Goal: Information Seeking & Learning: Learn about a topic

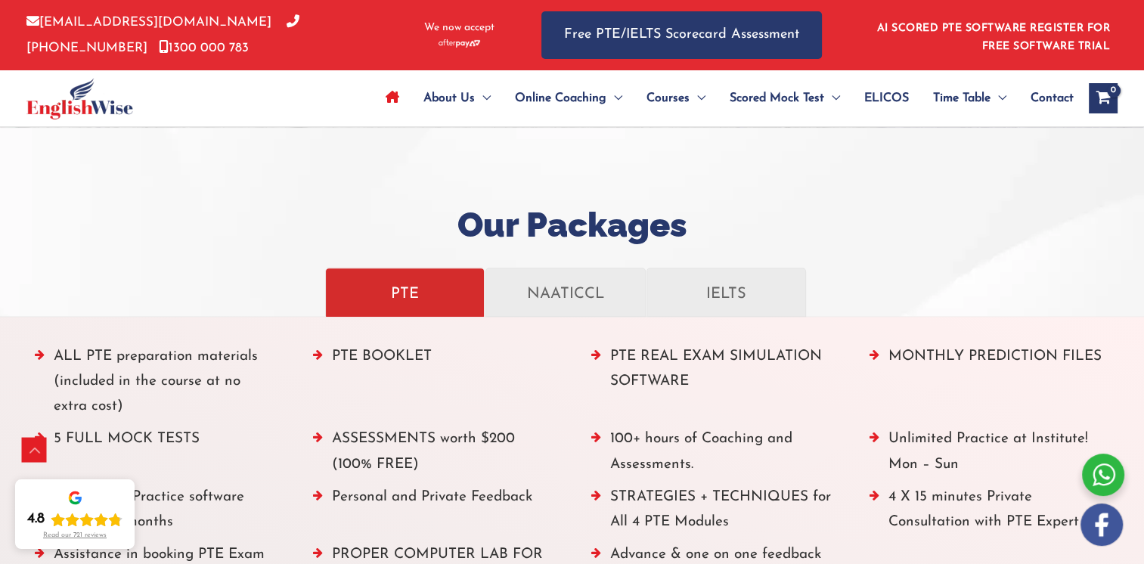
scroll to position [1588, 0]
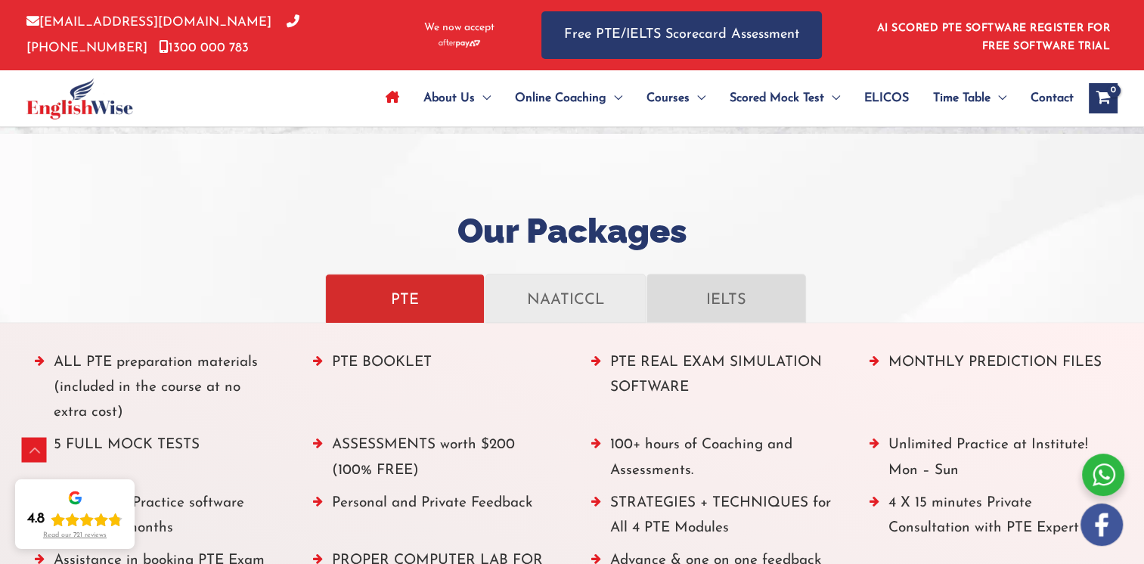
click at [732, 306] on p "IELTS" at bounding box center [727, 298] width 128 height 26
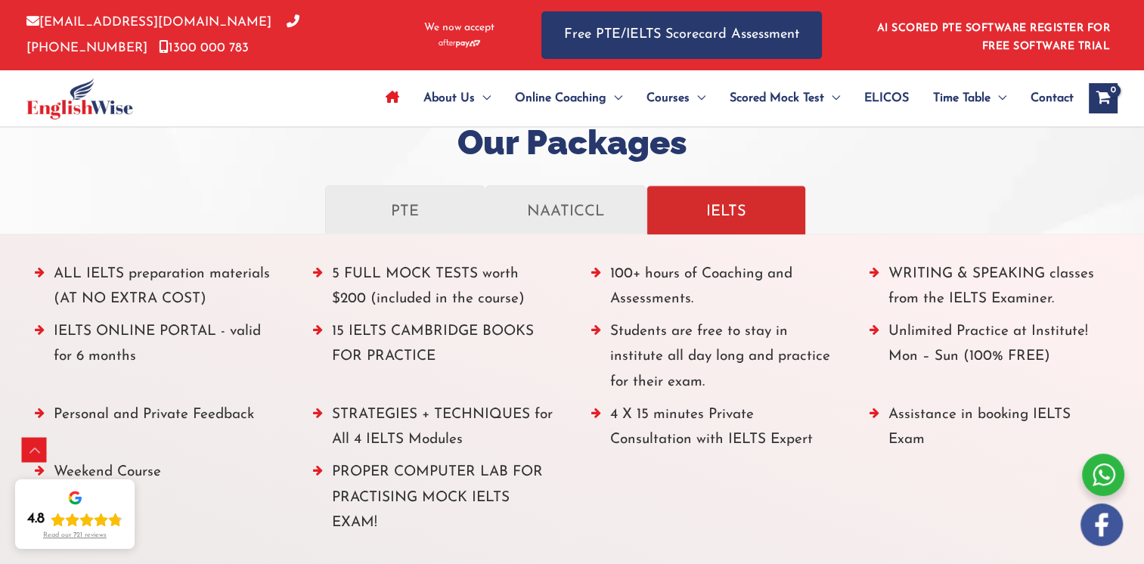
scroll to position [1664, 0]
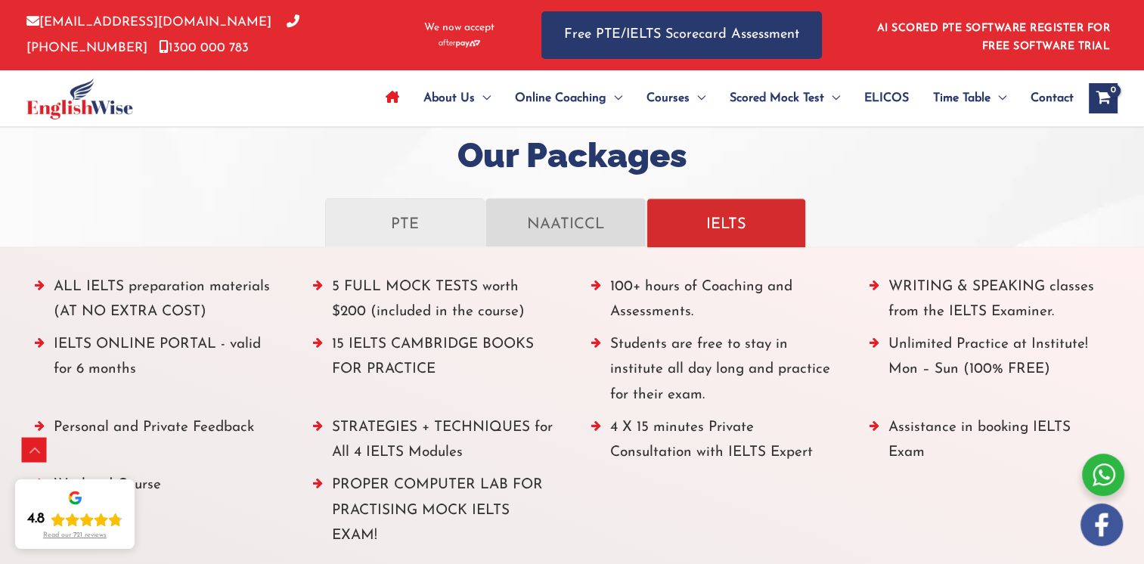
click at [582, 235] on link "NAATICCL" at bounding box center [566, 222] width 160 height 49
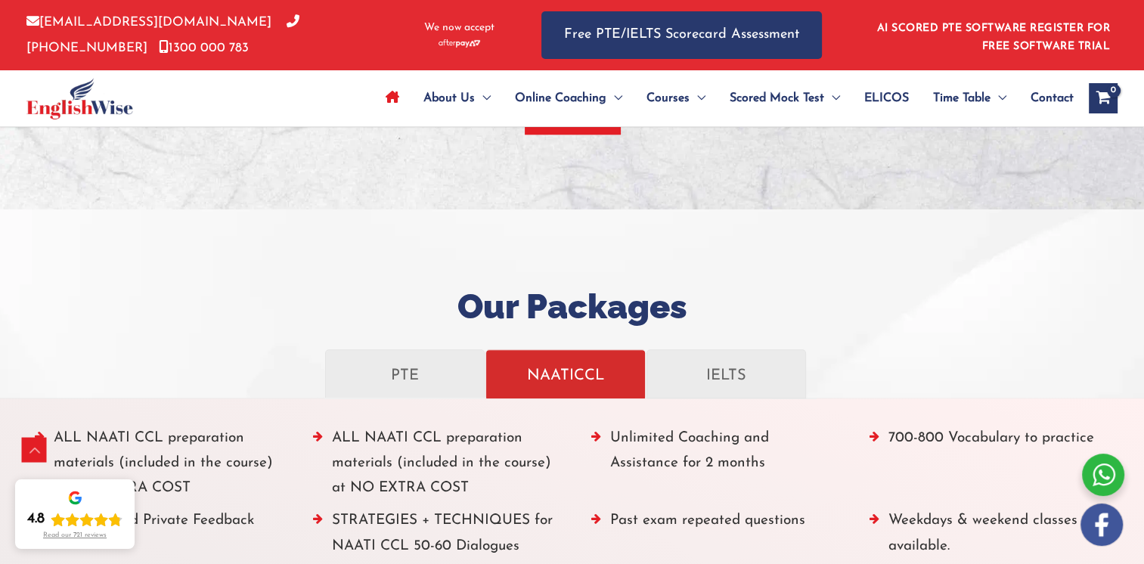
scroll to position [1513, 0]
click at [426, 367] on p "PTE" at bounding box center [405, 374] width 128 height 26
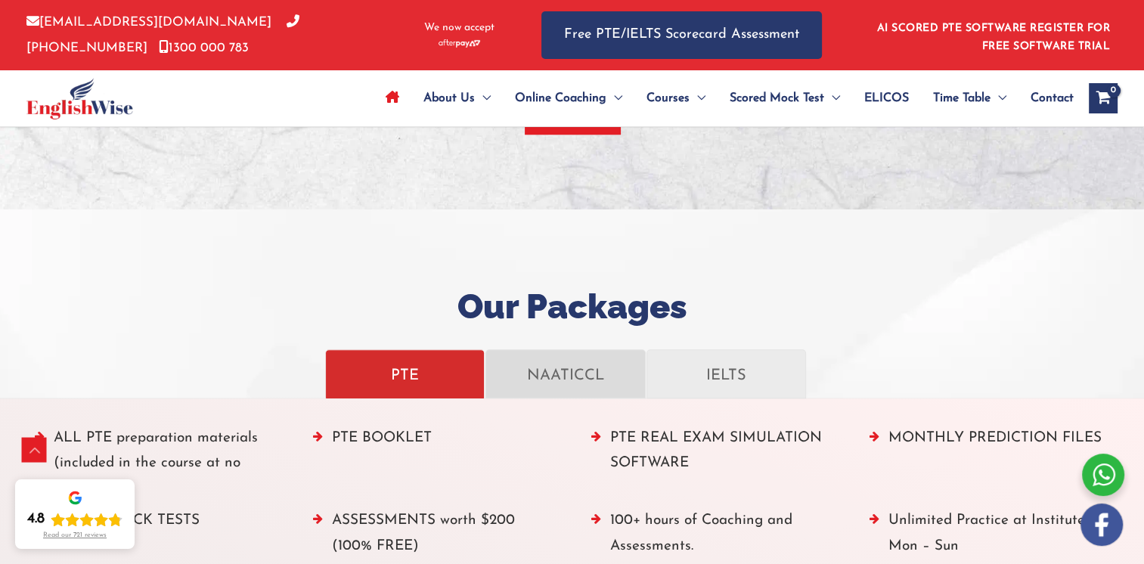
click at [550, 371] on p "NAATICCL" at bounding box center [565, 374] width 128 height 26
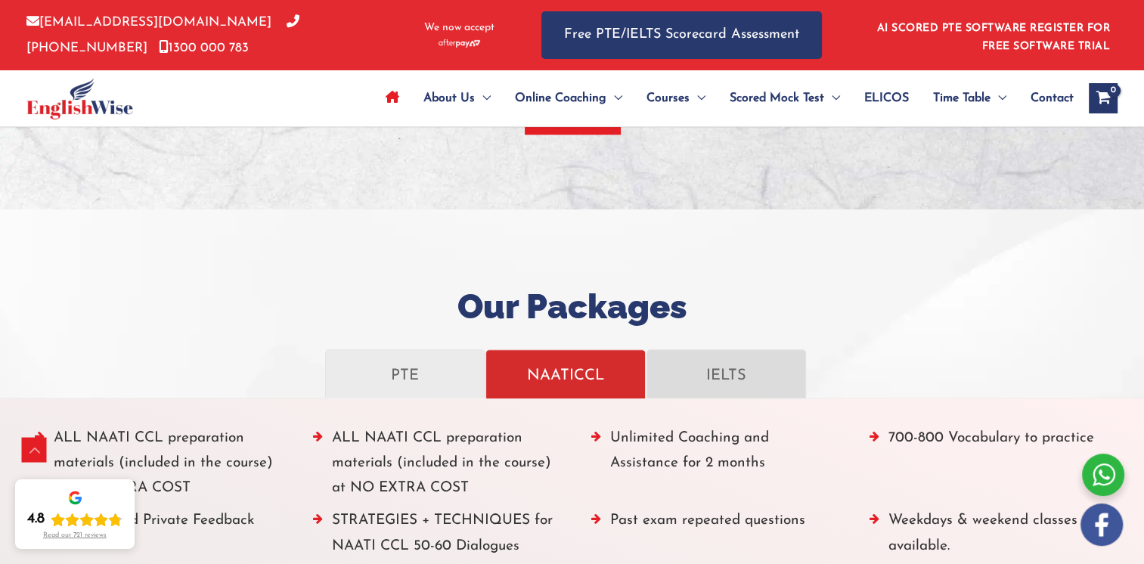
click at [703, 368] on p "IELTS" at bounding box center [727, 374] width 128 height 26
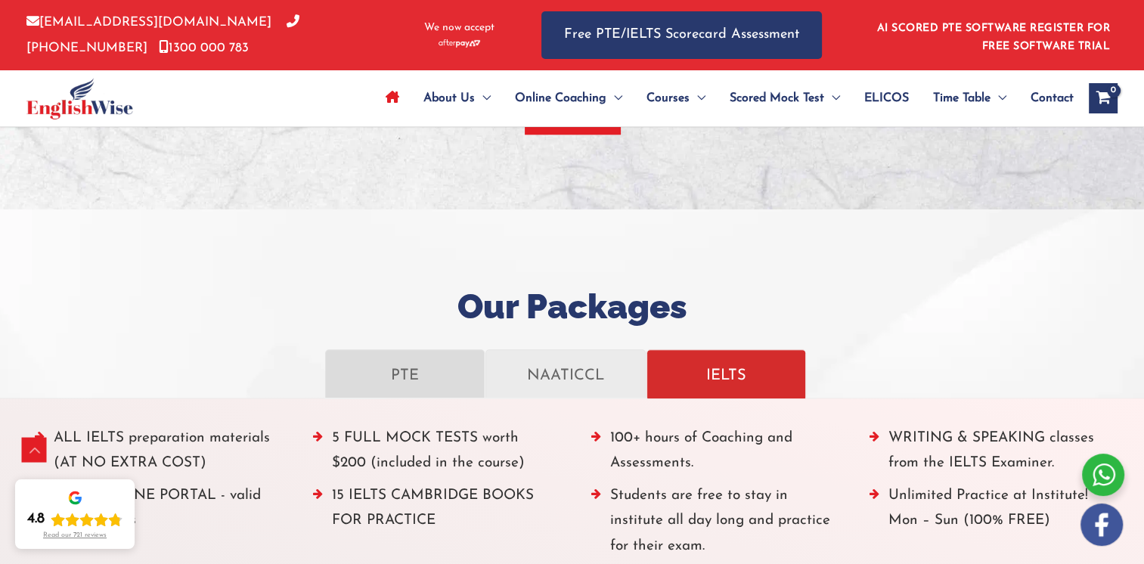
click at [422, 365] on p "PTE" at bounding box center [405, 374] width 128 height 26
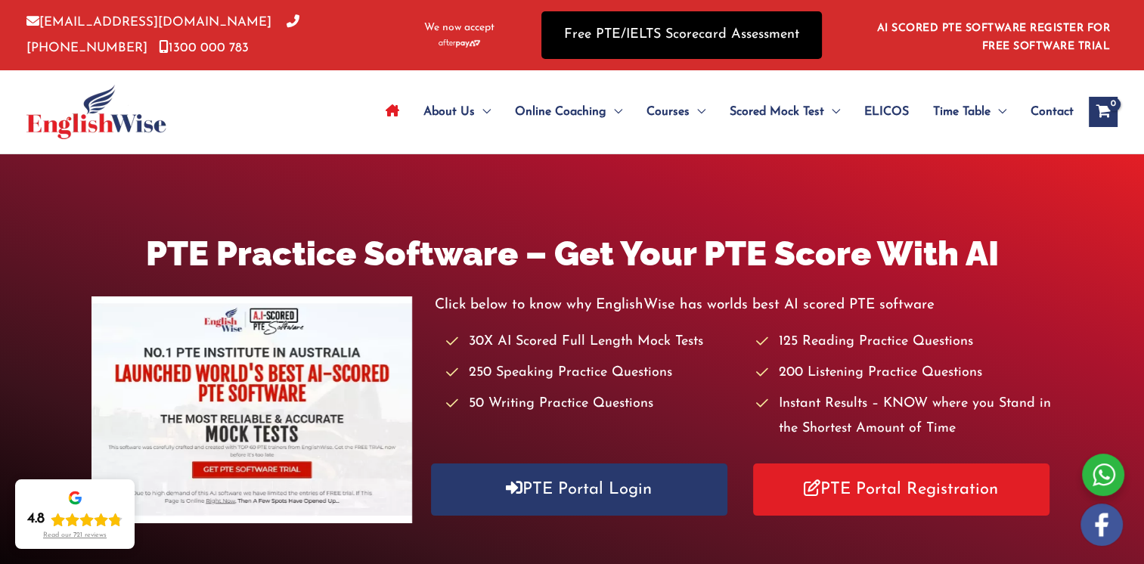
click at [723, 38] on link "Free PTE/IELTS Scorecard Assessment" at bounding box center [682, 35] width 281 height 48
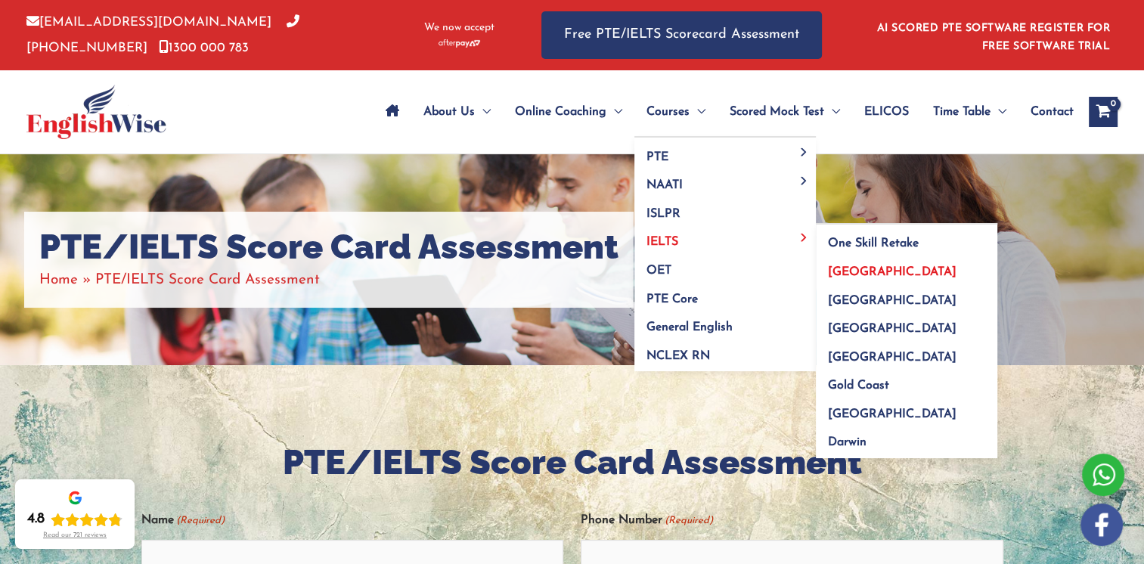
click at [843, 274] on span "[GEOGRAPHIC_DATA]" at bounding box center [892, 272] width 129 height 12
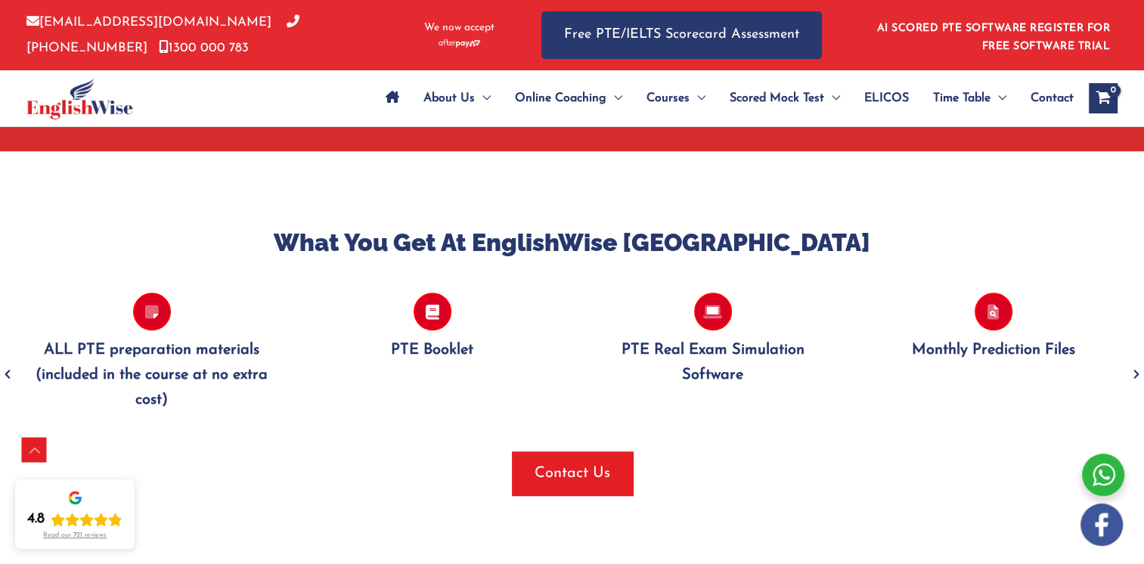
scroll to position [1286, 0]
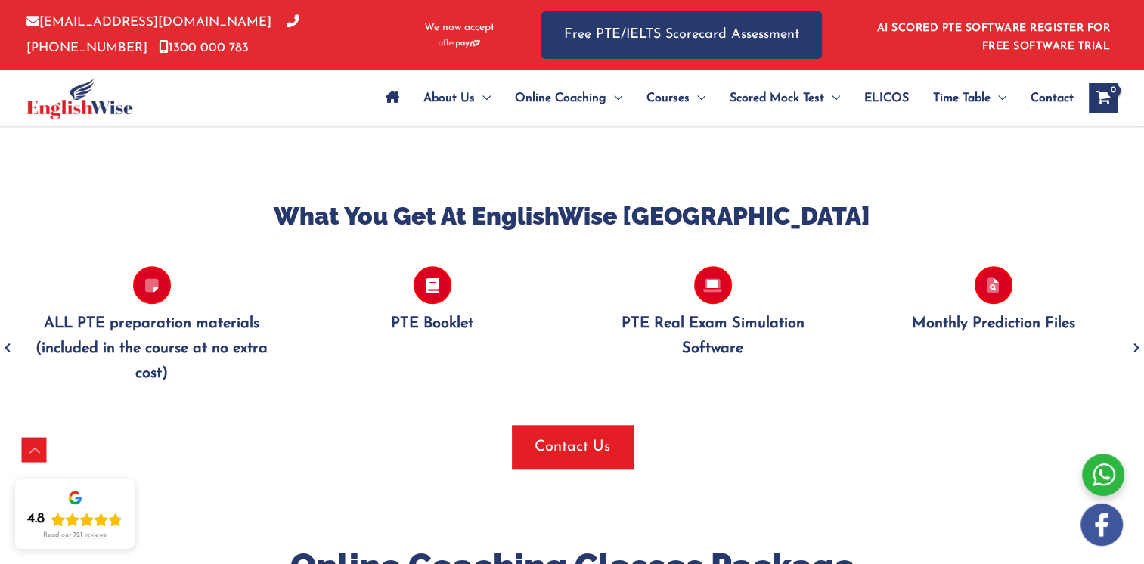
click at [1136, 346] on icon "Next" at bounding box center [1136, 349] width 15 height 36
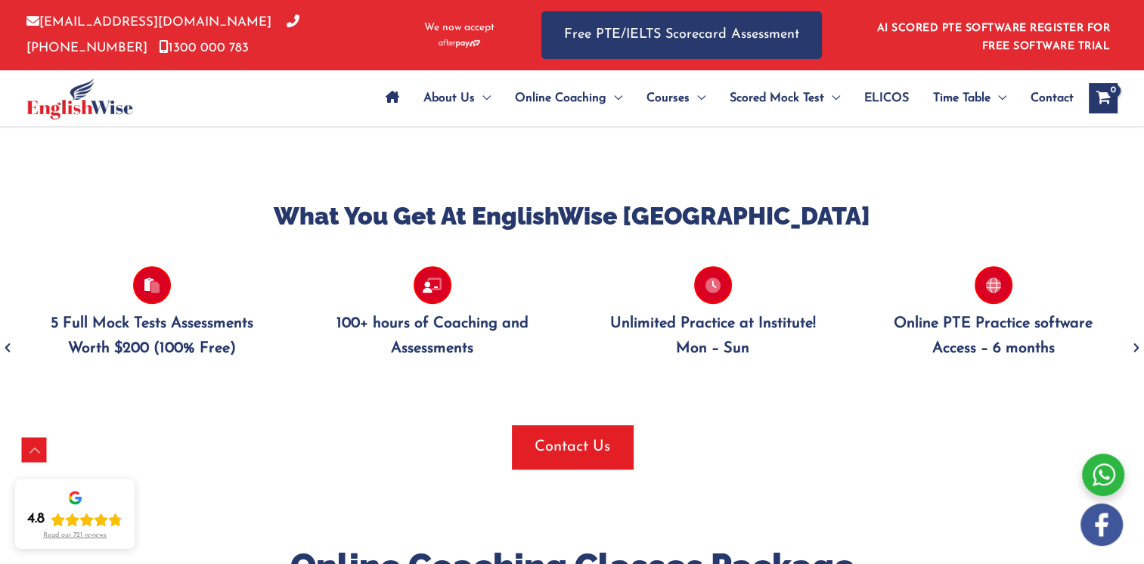
click at [1136, 346] on icon "Next" at bounding box center [1136, 349] width 15 height 36
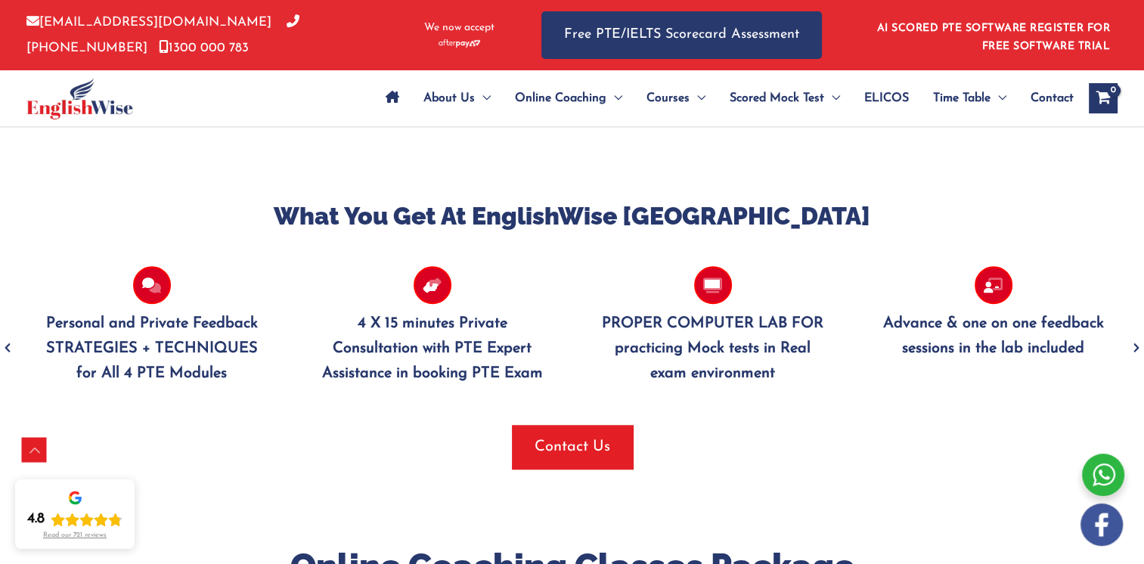
click at [1136, 346] on icon "Next" at bounding box center [1136, 349] width 15 height 36
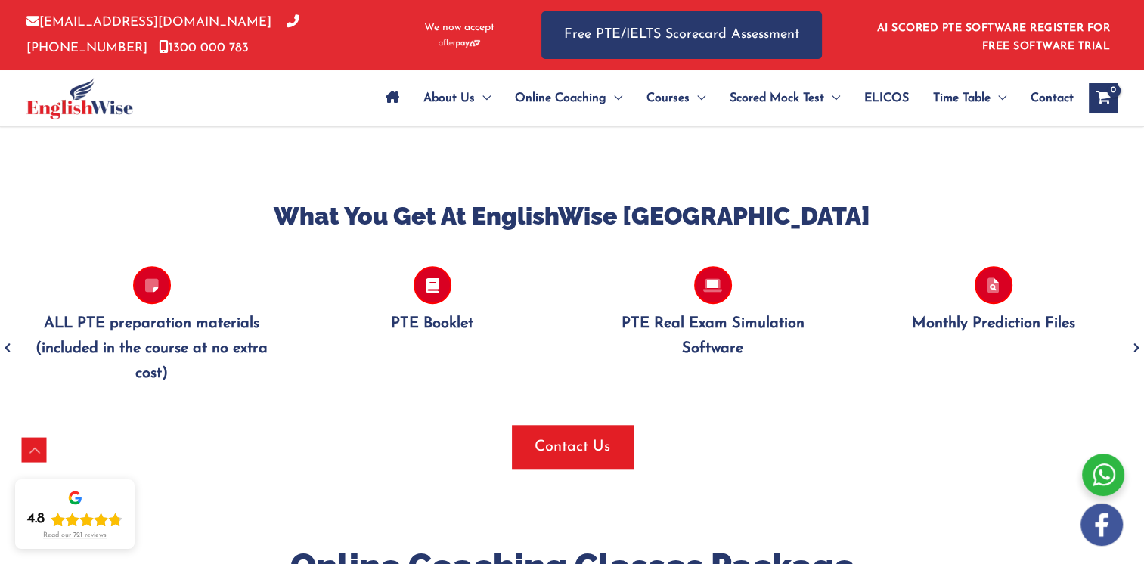
click at [1136, 346] on icon "Next" at bounding box center [1136, 349] width 15 height 36
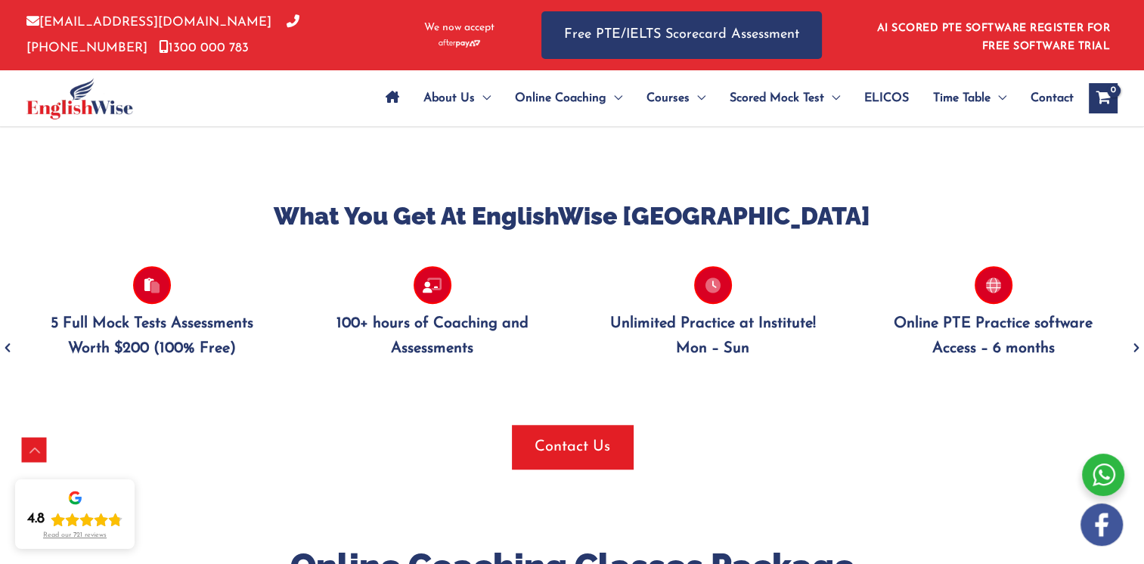
click at [1136, 346] on icon "Next" at bounding box center [1136, 349] width 15 height 36
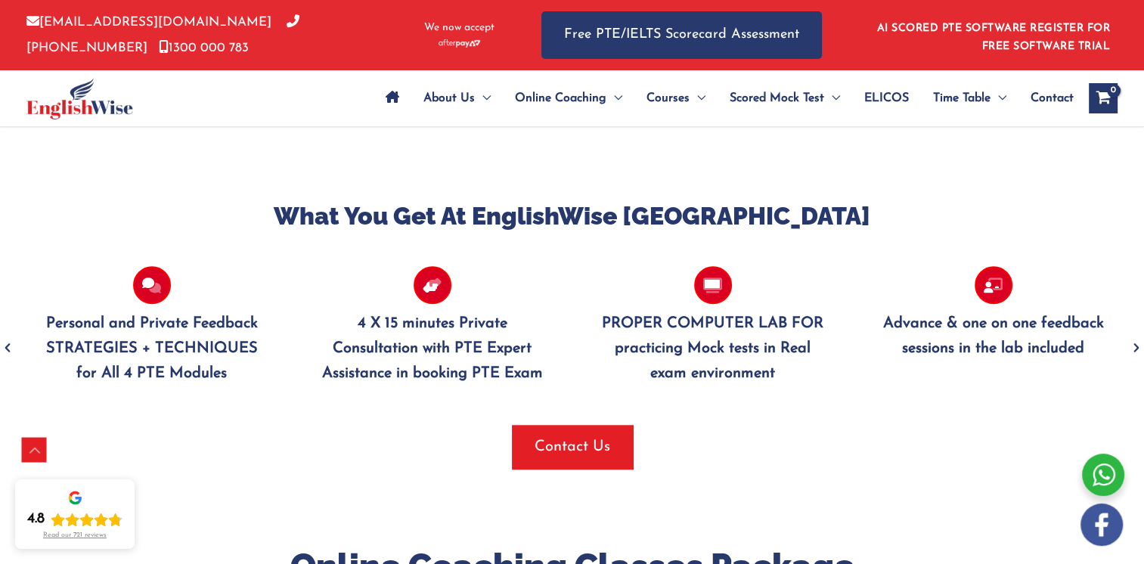
click at [1136, 346] on icon "Next" at bounding box center [1136, 349] width 15 height 36
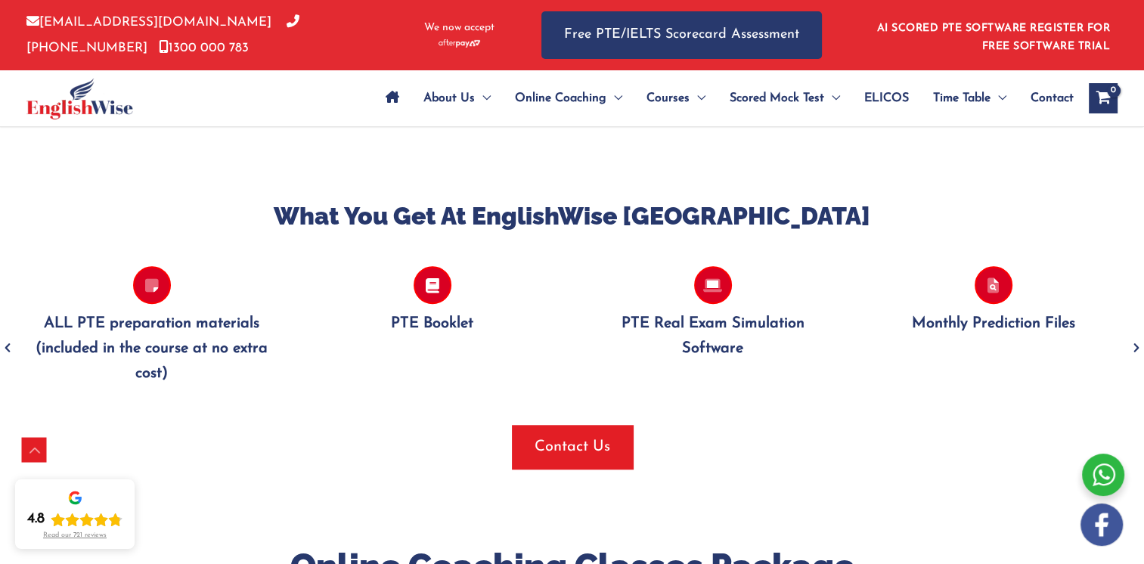
click at [1136, 346] on icon "Next" at bounding box center [1136, 349] width 15 height 36
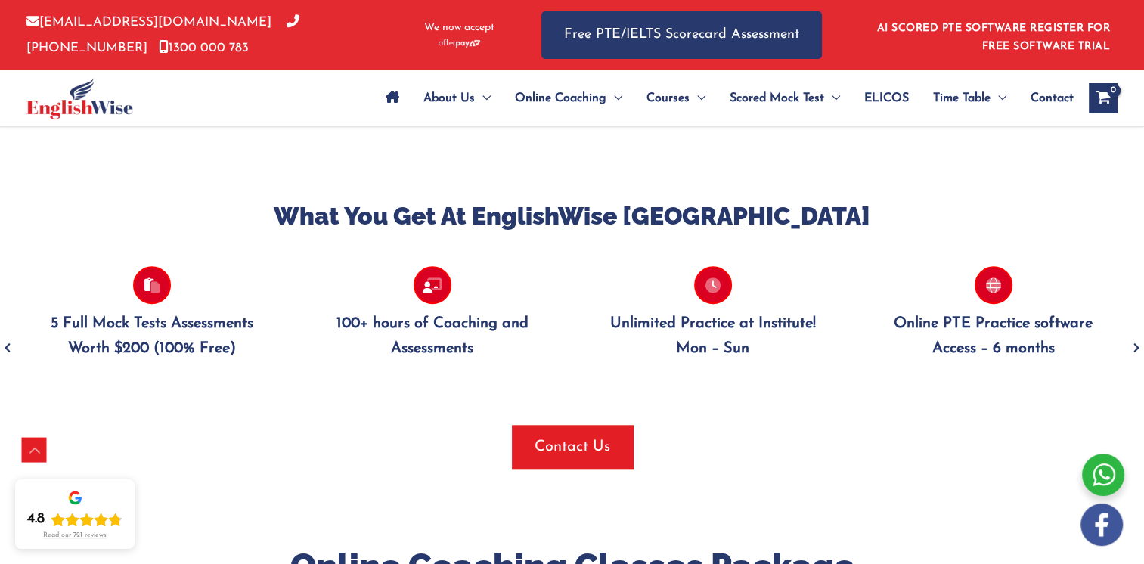
click at [1136, 346] on icon "Next" at bounding box center [1136, 349] width 15 height 36
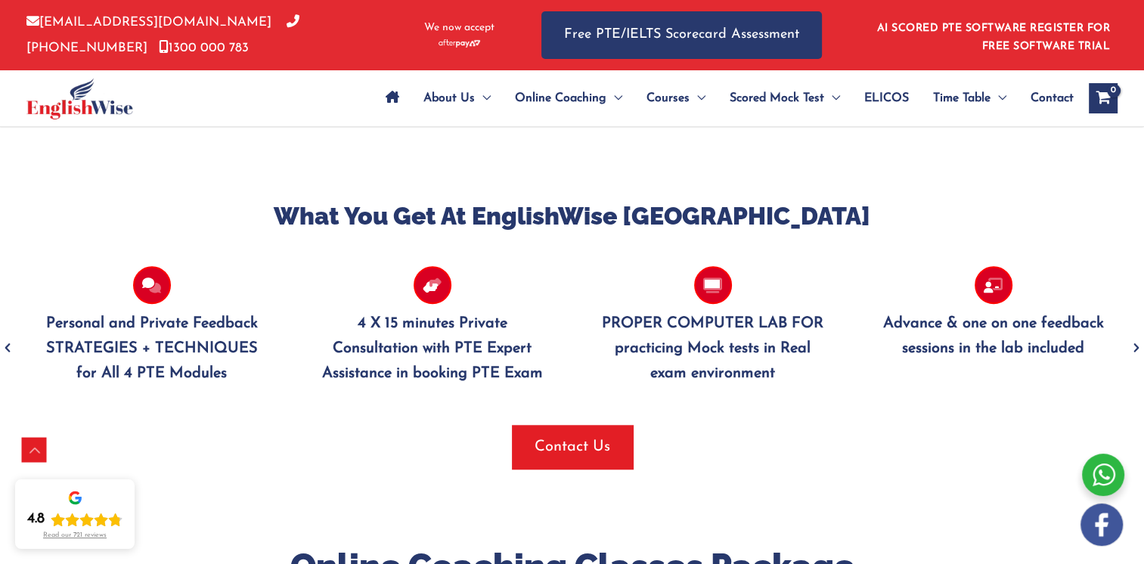
click at [1136, 346] on icon "Next" at bounding box center [1136, 349] width 15 height 36
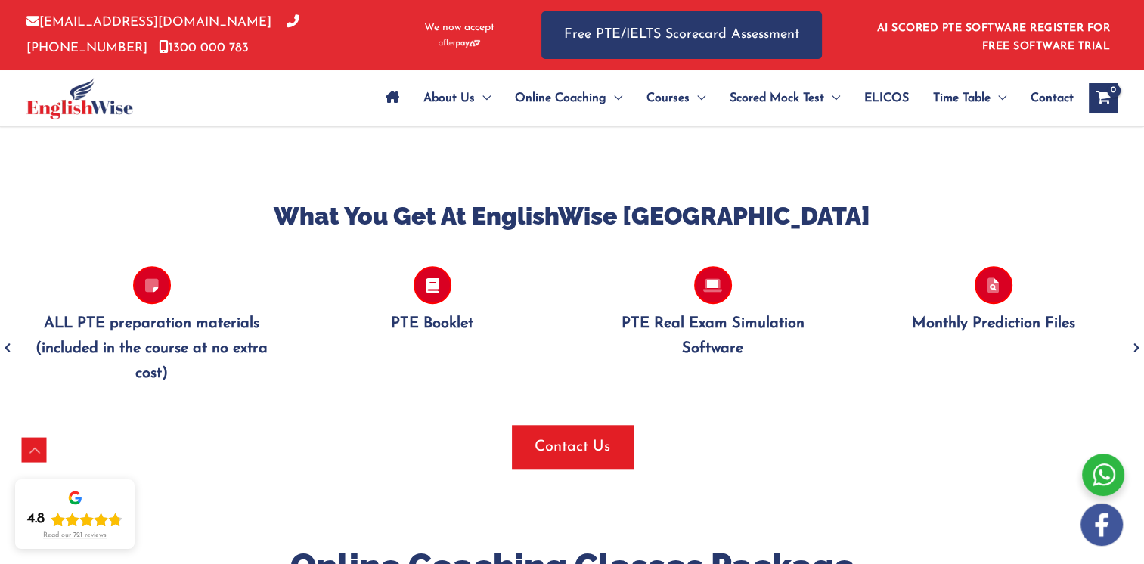
click at [1136, 346] on icon "Next" at bounding box center [1136, 349] width 15 height 36
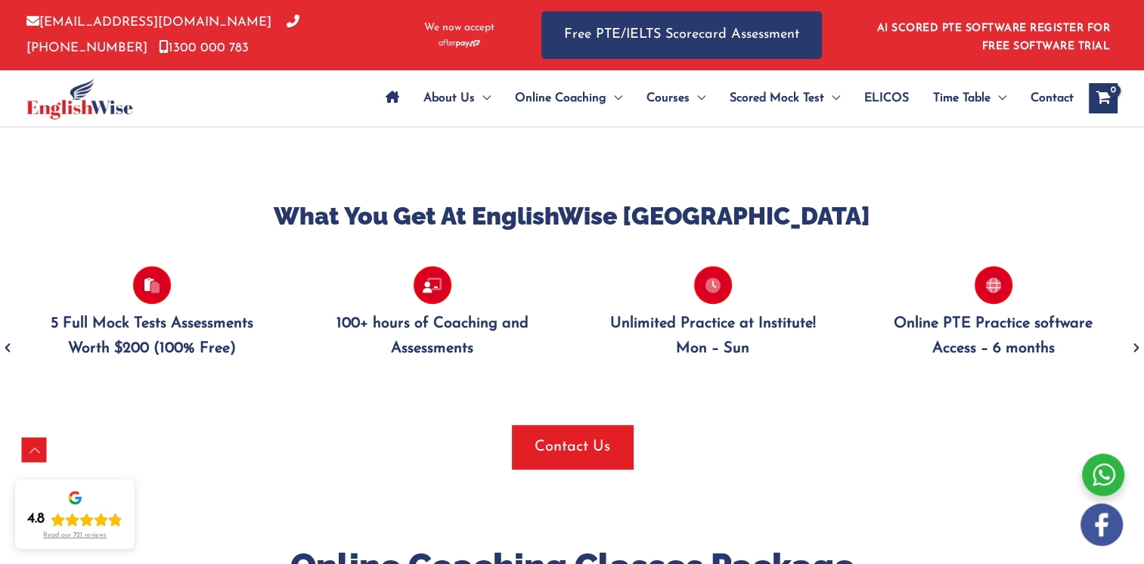
click at [1136, 346] on icon "Next" at bounding box center [1136, 349] width 15 height 36
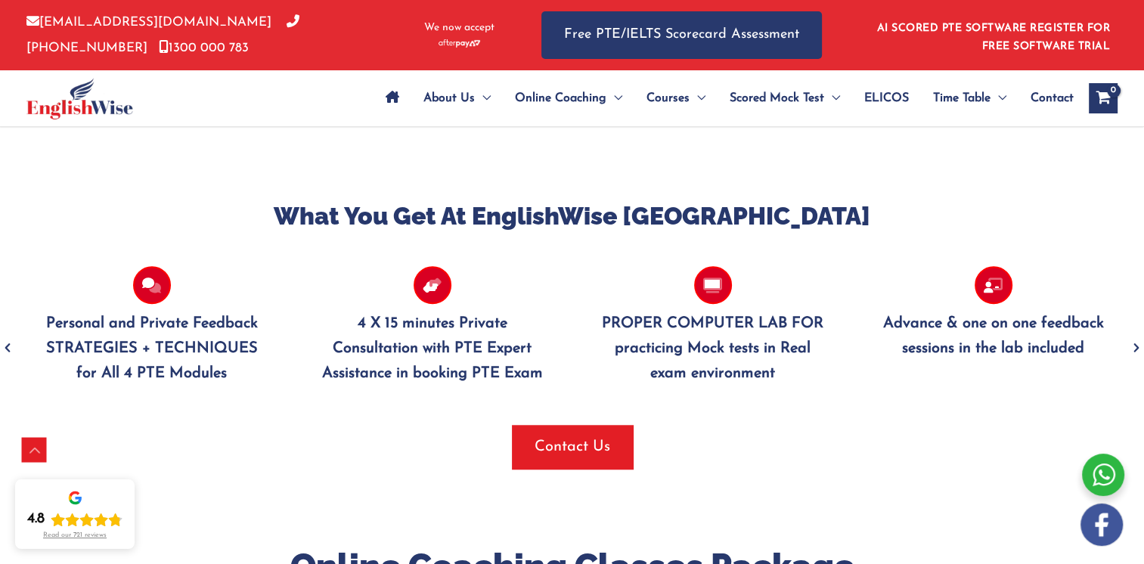
click at [233, 191] on div "What You Get At EnglishWise [GEOGRAPHIC_DATA] Personal and Private Feedback STR…" at bounding box center [572, 334] width 1144 height 419
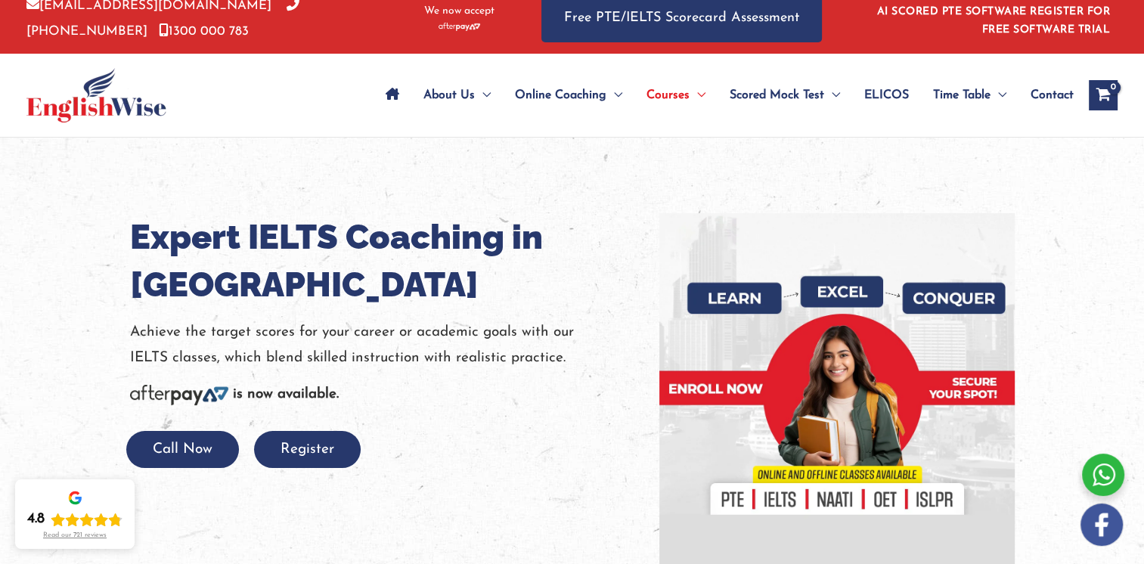
scroll to position [0, 0]
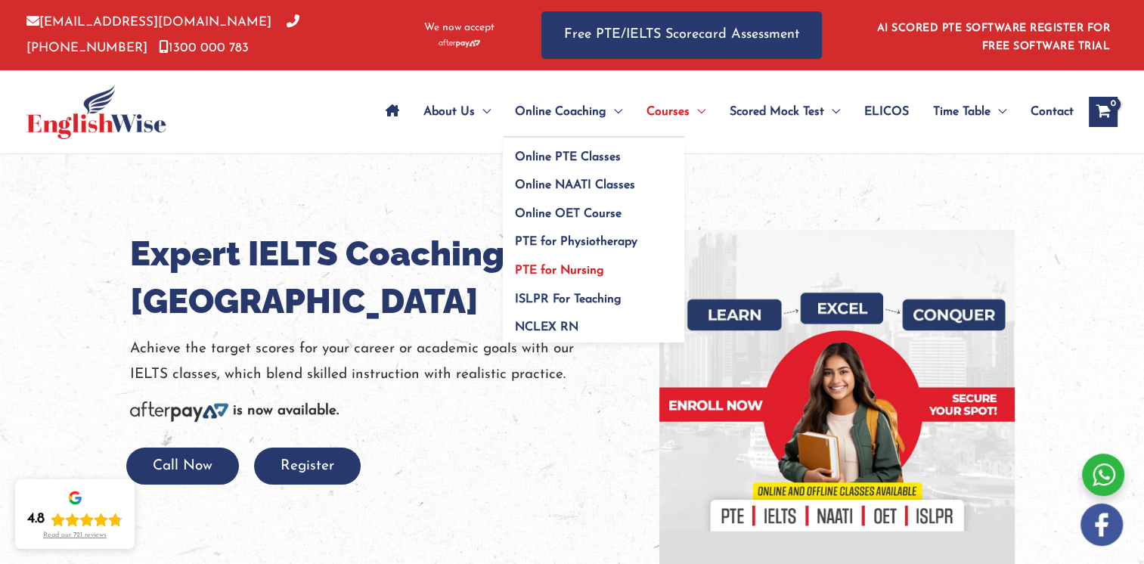
click at [569, 269] on span "PTE for Nursing" at bounding box center [559, 271] width 89 height 12
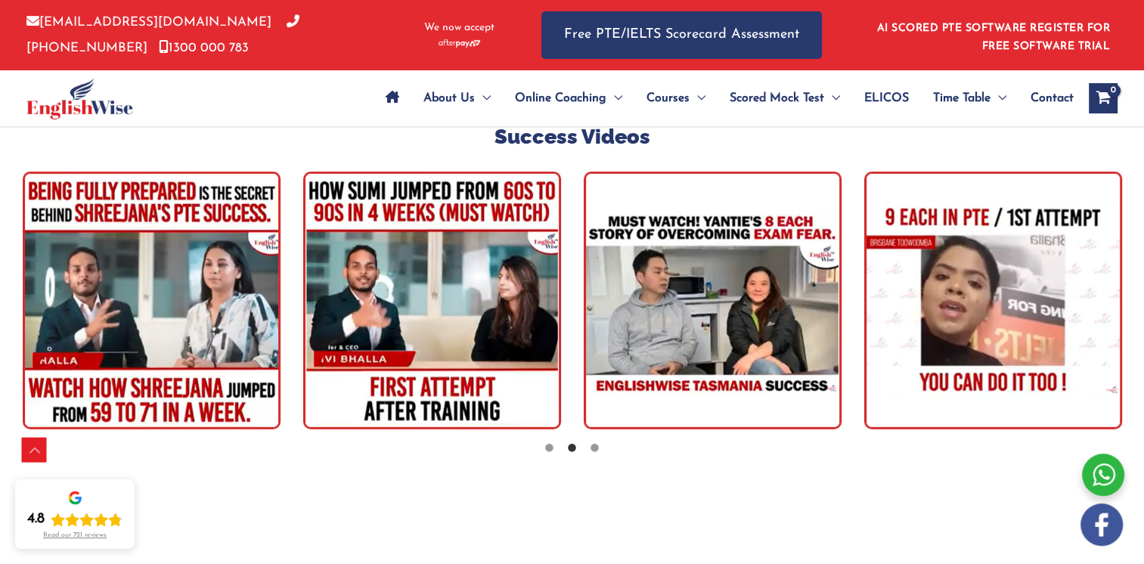
scroll to position [4538, 0]
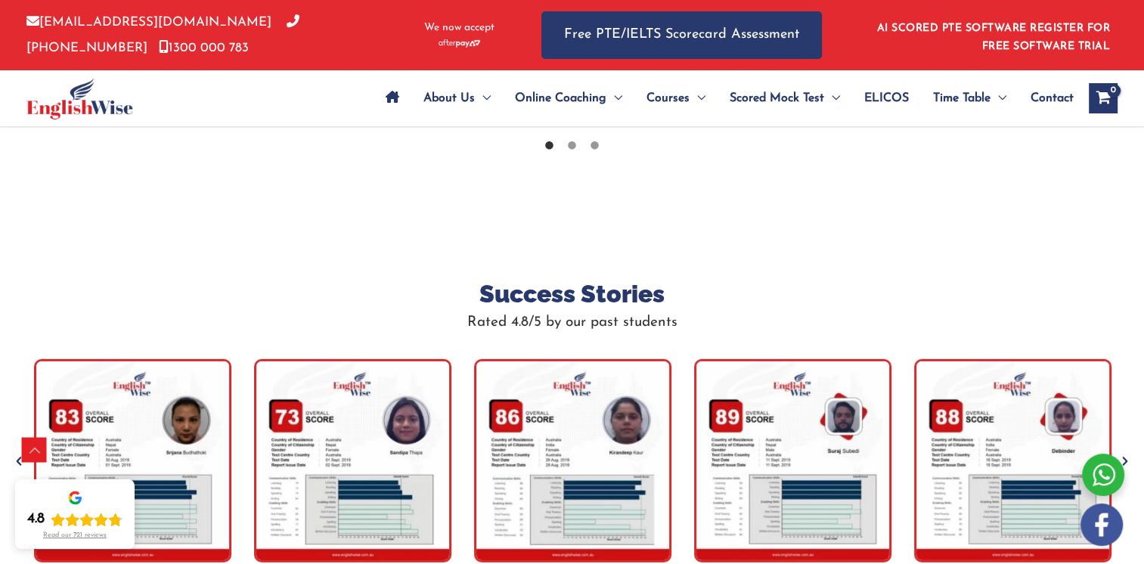
click at [14, 454] on icon "Previous" at bounding box center [18, 461] width 15 height 15
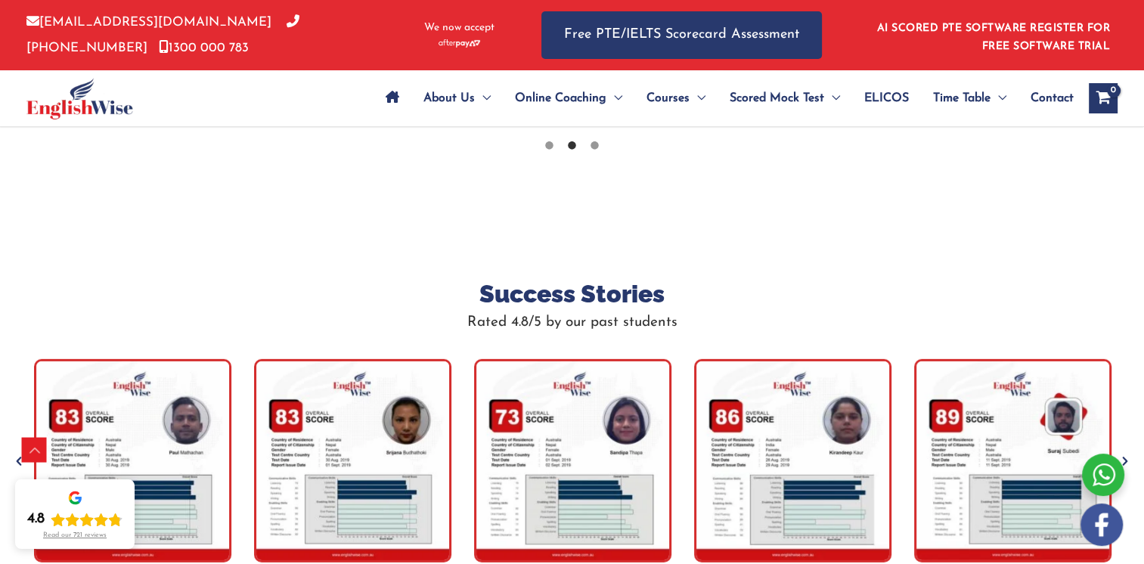
click at [14, 454] on icon "Previous" at bounding box center [18, 461] width 15 height 15
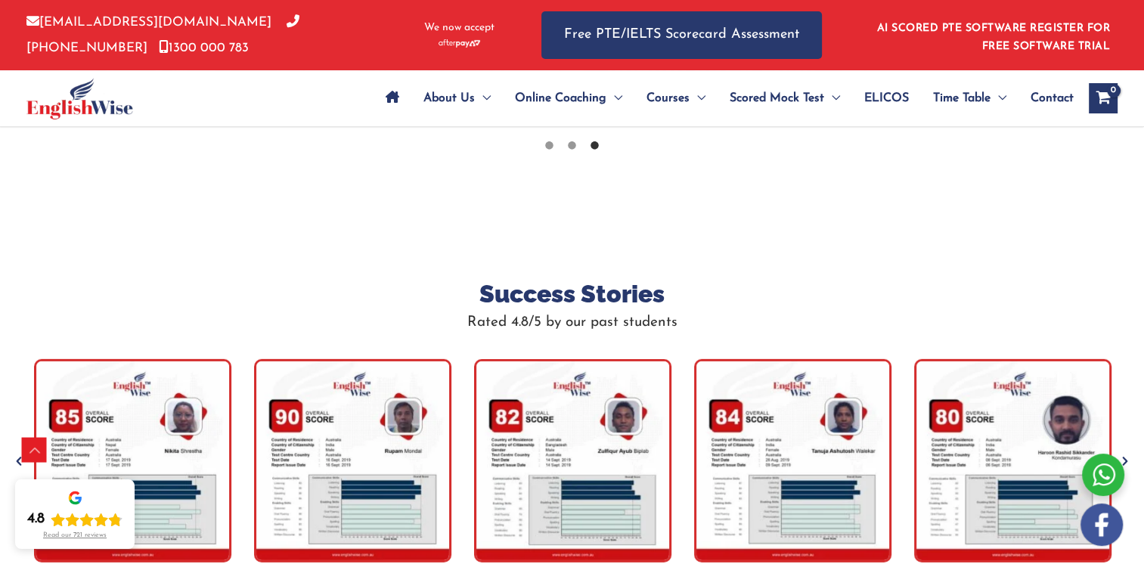
click at [14, 454] on icon "Previous" at bounding box center [18, 461] width 15 height 15
